Goal: Navigation & Orientation: Find specific page/section

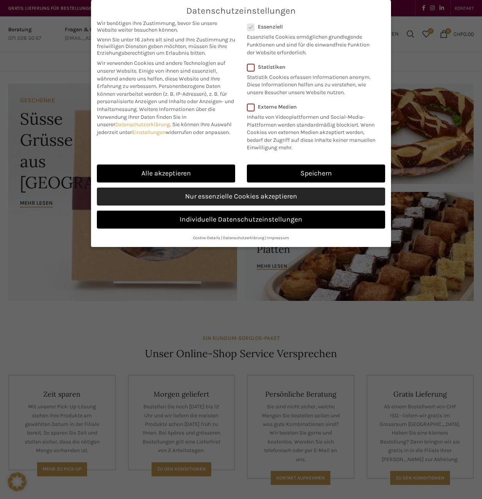
click at [238, 198] on link "Nur essenzielle Cookies akzeptieren" at bounding box center [241, 197] width 288 height 18
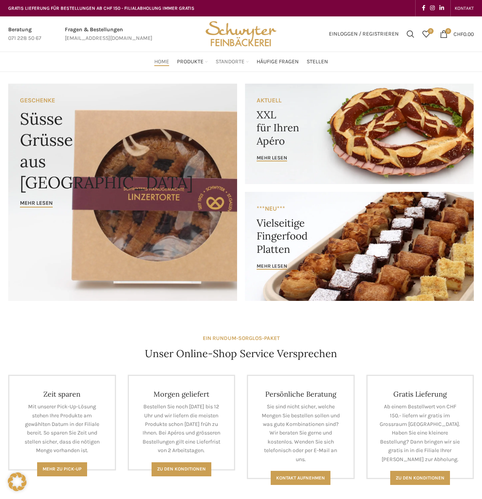
click at [232, 63] on span "Standorte" at bounding box center [230, 61] width 29 height 7
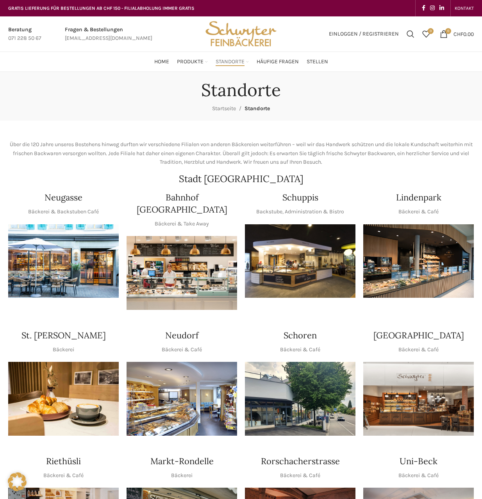
drag, startPoint x: 223, startPoint y: 69, endPoint x: 126, endPoint y: 152, distance: 127.8
click at [126, 152] on p "Über die 120 Jahre unseres Bestehens hinweg durften wir verschiedene Filialen v…" at bounding box center [241, 153] width 466 height 26
click at [326, 268] on img "1 / 1" at bounding box center [300, 261] width 111 height 74
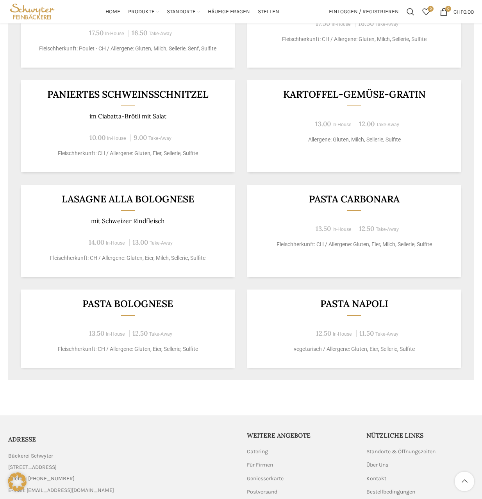
scroll to position [428, 0]
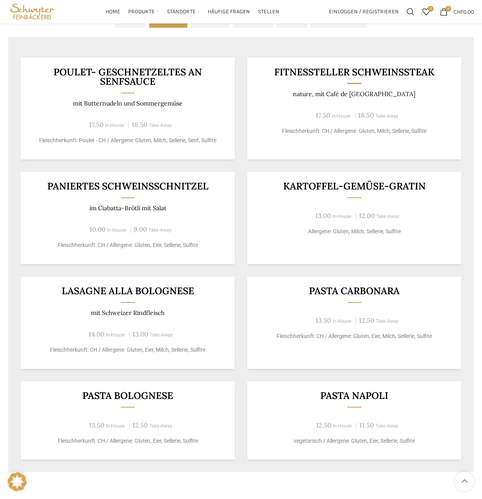
drag, startPoint x: 301, startPoint y: 245, endPoint x: 278, endPoint y: 206, distance: 44.8
click at [278, 206] on div "Kartoffel-Gemüse-Gratin 13.00 In-House 12.00 Take-Away Allergene: Gluten, Milch…" at bounding box center [354, 218] width 214 height 92
